Goal: Task Accomplishment & Management: Manage account settings

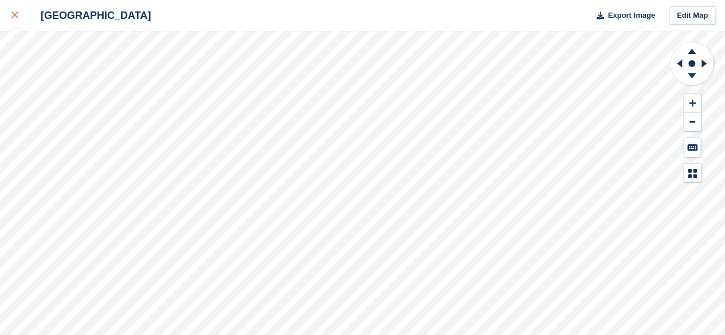
drag, startPoint x: 19, startPoint y: 14, endPoint x: 26, endPoint y: 15, distance: 6.9
click at [19, 14] on div at bounding box center [20, 16] width 19 height 14
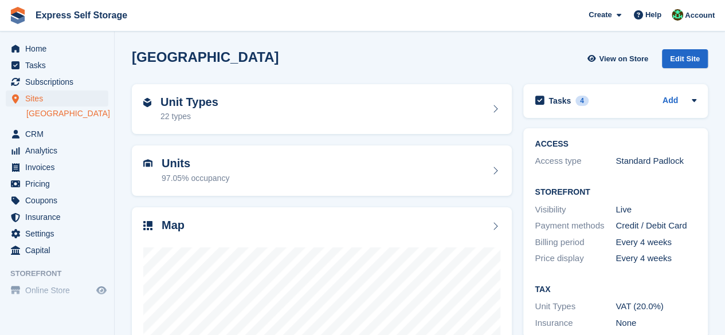
click at [55, 37] on div "Home Tasks Subscriptions Subscriptions Subscriptions Contracts Price increases …" at bounding box center [57, 147] width 114 height 223
click at [58, 47] on span "Home" at bounding box center [59, 49] width 69 height 16
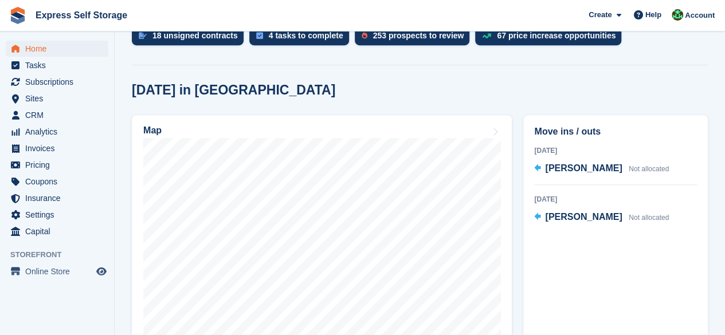
scroll to position [290, 0]
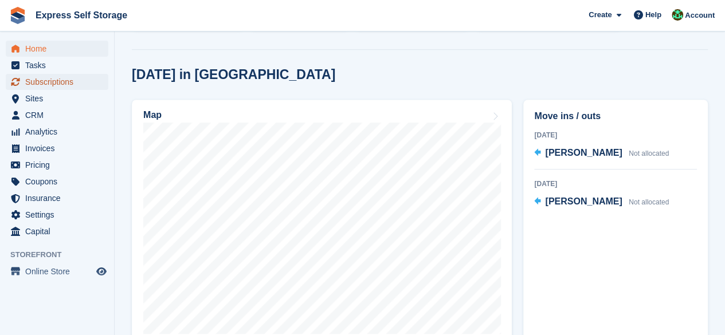
click at [64, 84] on span "Subscriptions" at bounding box center [59, 82] width 69 height 16
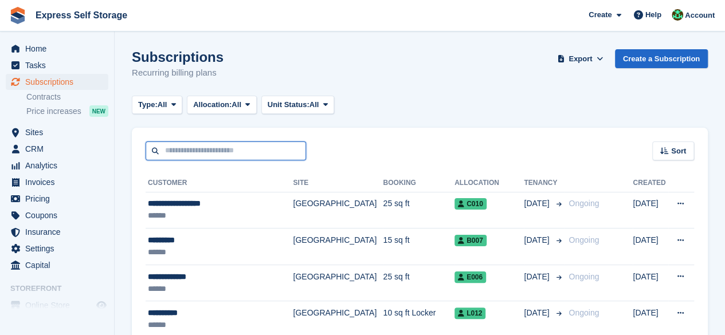
click at [228, 150] on input "text" at bounding box center [226, 151] width 161 height 19
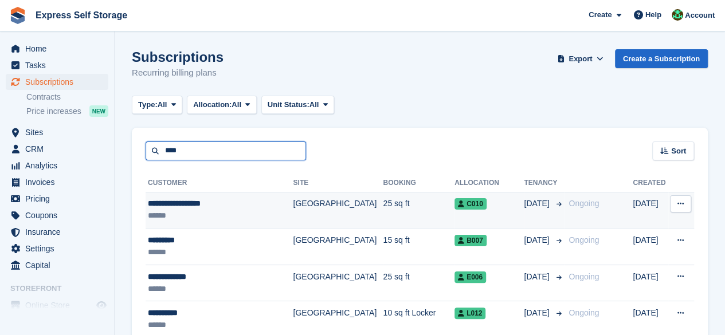
type input "**********"
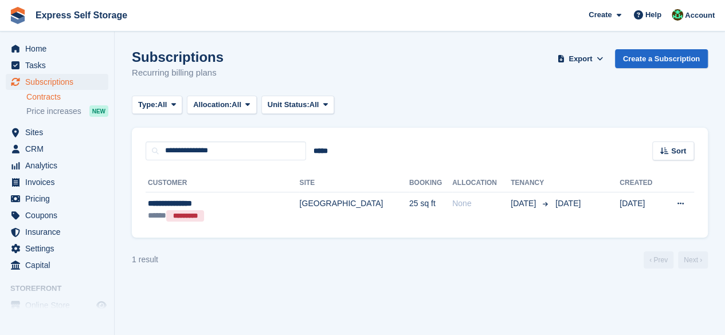
drag, startPoint x: 65, startPoint y: 104, endPoint x: 58, endPoint y: 101, distance: 7.5
click at [63, 104] on ul "Contracts Price increases NEW" at bounding box center [70, 105] width 88 height 28
click at [58, 101] on link "Contracts" at bounding box center [67, 97] width 82 height 11
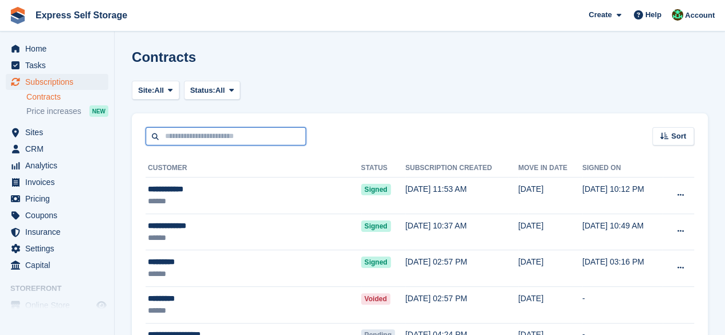
click at [199, 139] on input "text" at bounding box center [226, 136] width 161 height 19
type input "**********"
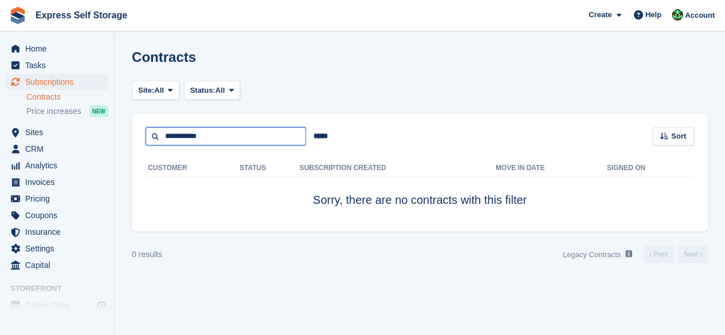
click at [183, 141] on input "**********" at bounding box center [226, 136] width 161 height 19
drag, startPoint x: 228, startPoint y: 142, endPoint x: 48, endPoint y: 134, distance: 179.7
click at [48, 134] on div "Home Tasks Subscriptions Subscriptions Subscriptions Contracts Price increases …" at bounding box center [362, 167] width 725 height 335
type input "*****"
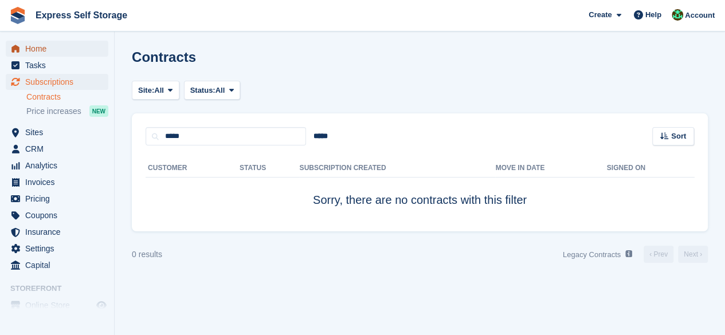
click at [70, 51] on span "Home" at bounding box center [59, 49] width 69 height 16
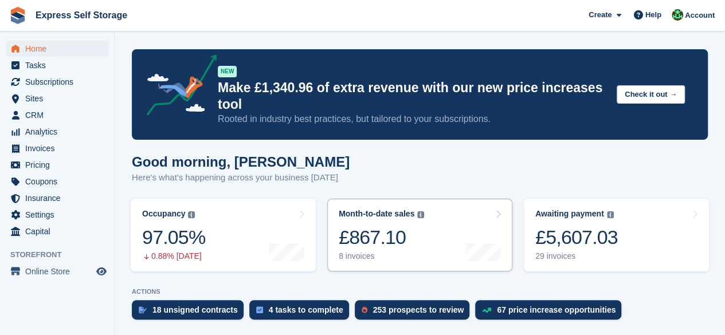
scroll to position [287, 0]
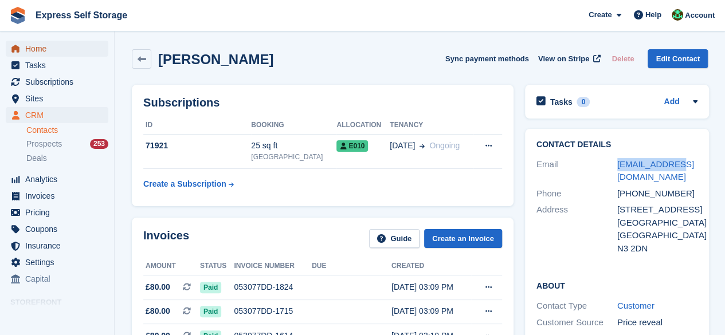
click at [71, 49] on span "Home" at bounding box center [59, 49] width 69 height 16
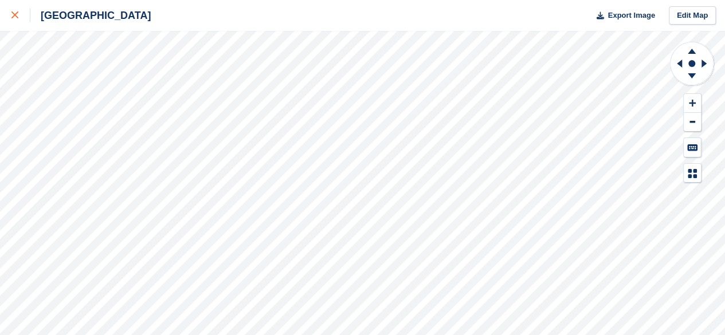
click at [21, 21] on div at bounding box center [20, 16] width 19 height 14
